Goal: Information Seeking & Learning: Learn about a topic

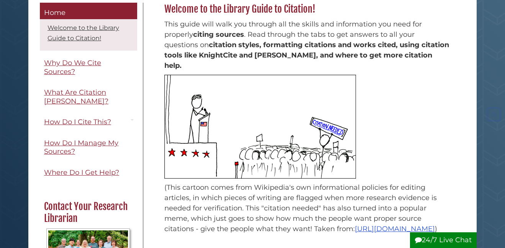
scroll to position [127, 0]
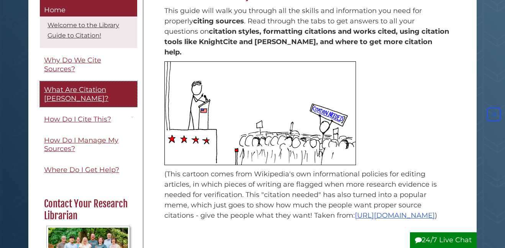
click at [75, 95] on link "What Are Citation [PERSON_NAME]?" at bounding box center [88, 94] width 97 height 26
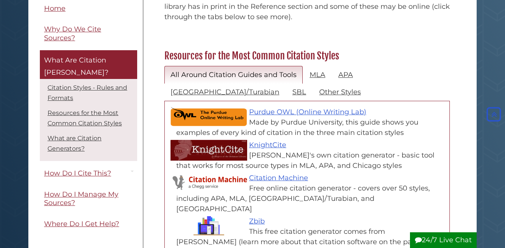
scroll to position [326, 0]
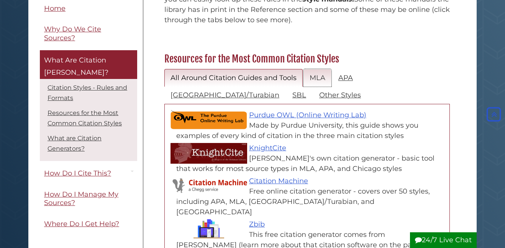
click at [314, 69] on link "MLA" at bounding box center [318, 78] width 28 height 18
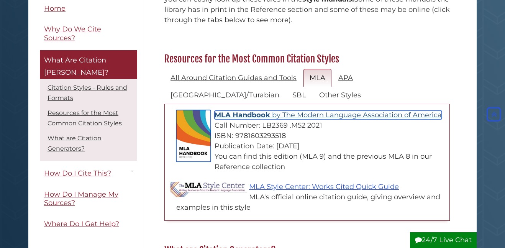
click at [245, 111] on span "MLA Handbook" at bounding box center [243, 115] width 56 height 8
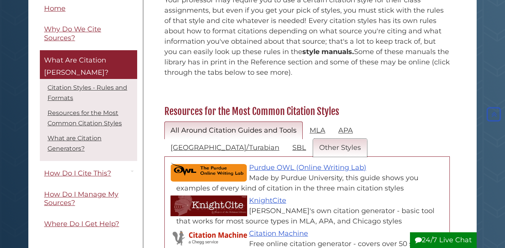
scroll to position [273, 0]
click at [313, 121] on link "MLA" at bounding box center [318, 130] width 28 height 18
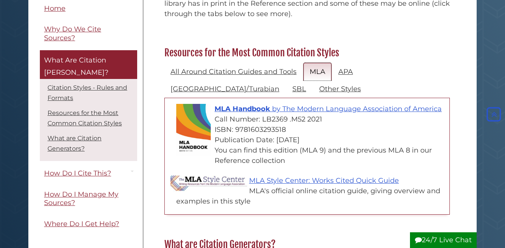
scroll to position [335, 0]
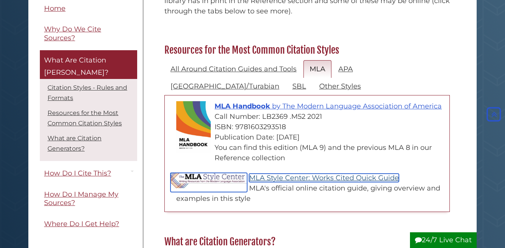
click at [299, 174] on link "MLA Style Center: Works Cited Quick Guide" at bounding box center [324, 178] width 150 height 8
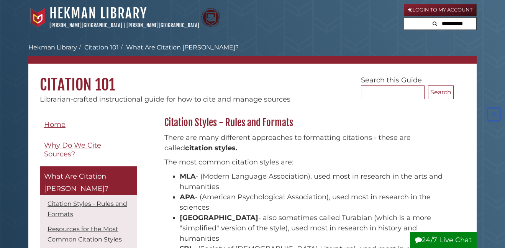
scroll to position [335, 0]
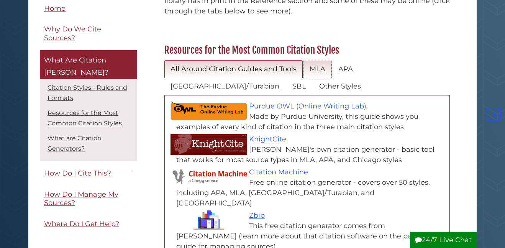
click at [322, 60] on link "MLA" at bounding box center [318, 69] width 28 height 18
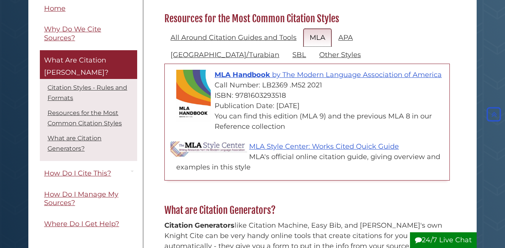
scroll to position [367, 0]
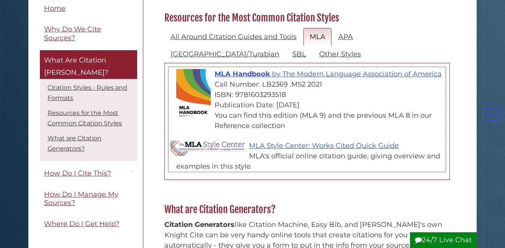
click at [280, 79] on div "Call Number: LB2369 .M52 2021" at bounding box center [310, 84] width 269 height 10
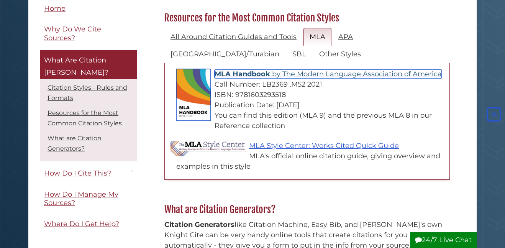
click at [269, 70] on span "MLA Handbook" at bounding box center [243, 74] width 56 height 8
